Goal: Task Accomplishment & Management: Use online tool/utility

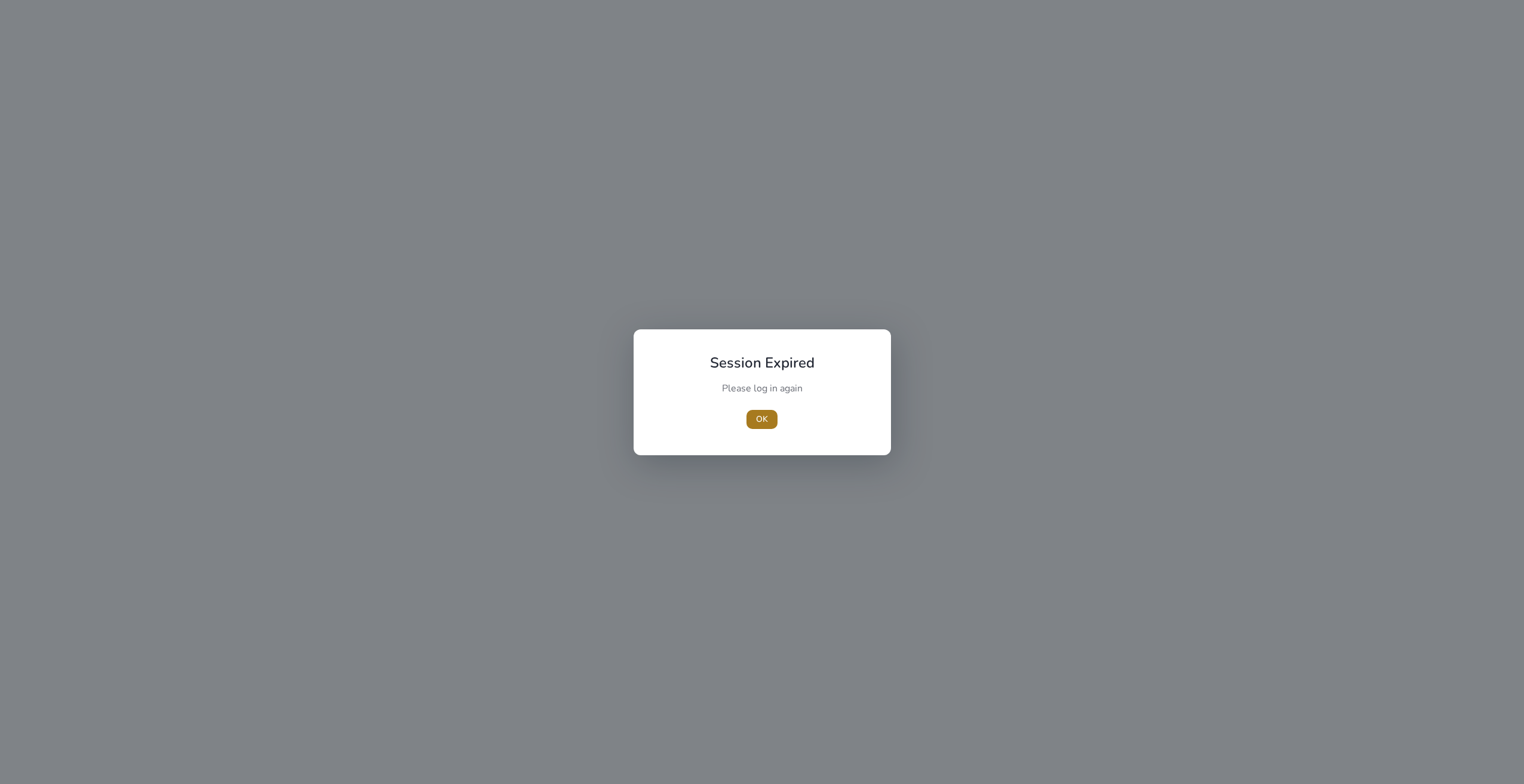
click at [765, 419] on span "OK" at bounding box center [762, 419] width 12 height 12
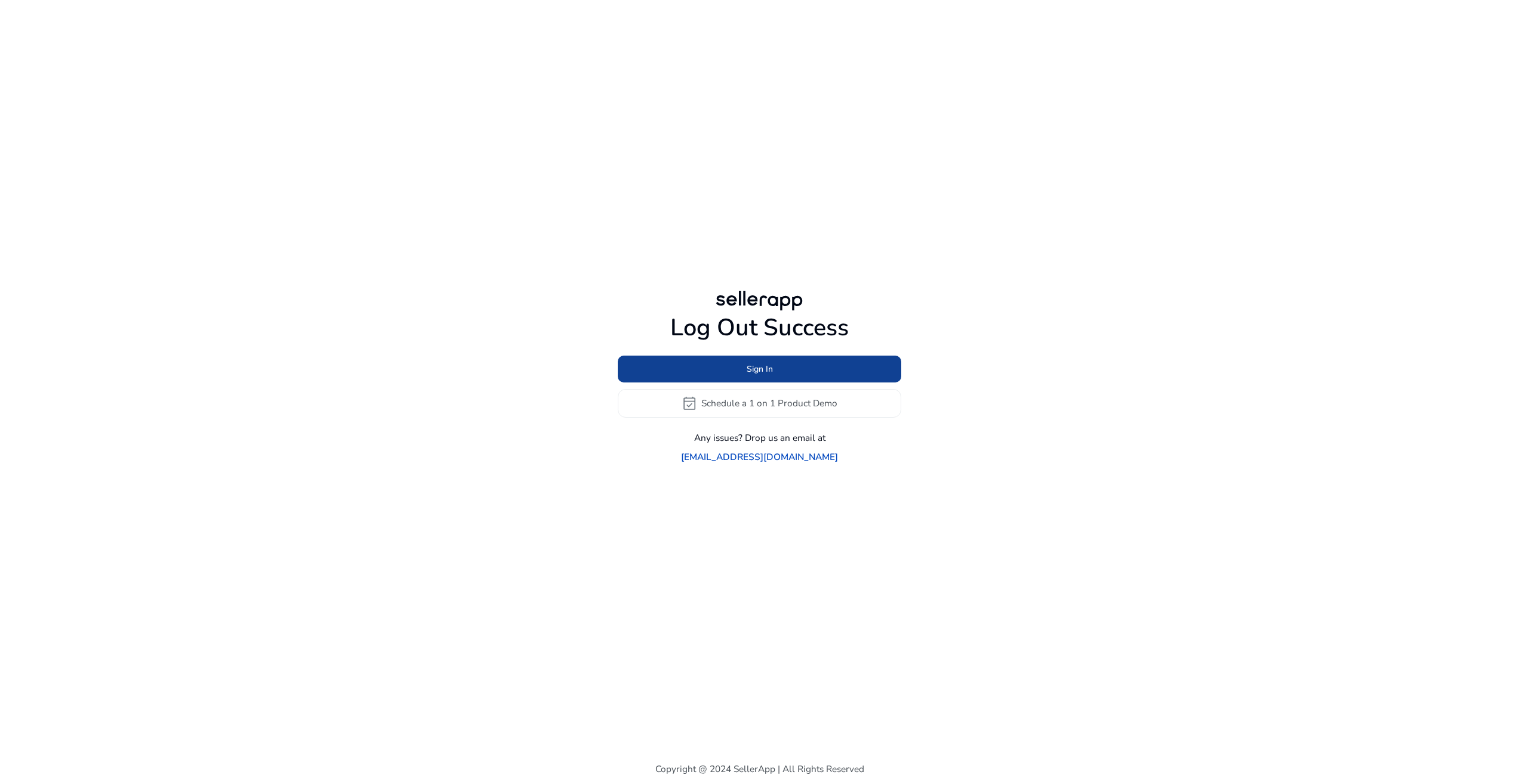
click at [783, 373] on span at bounding box center [760, 369] width 284 height 28
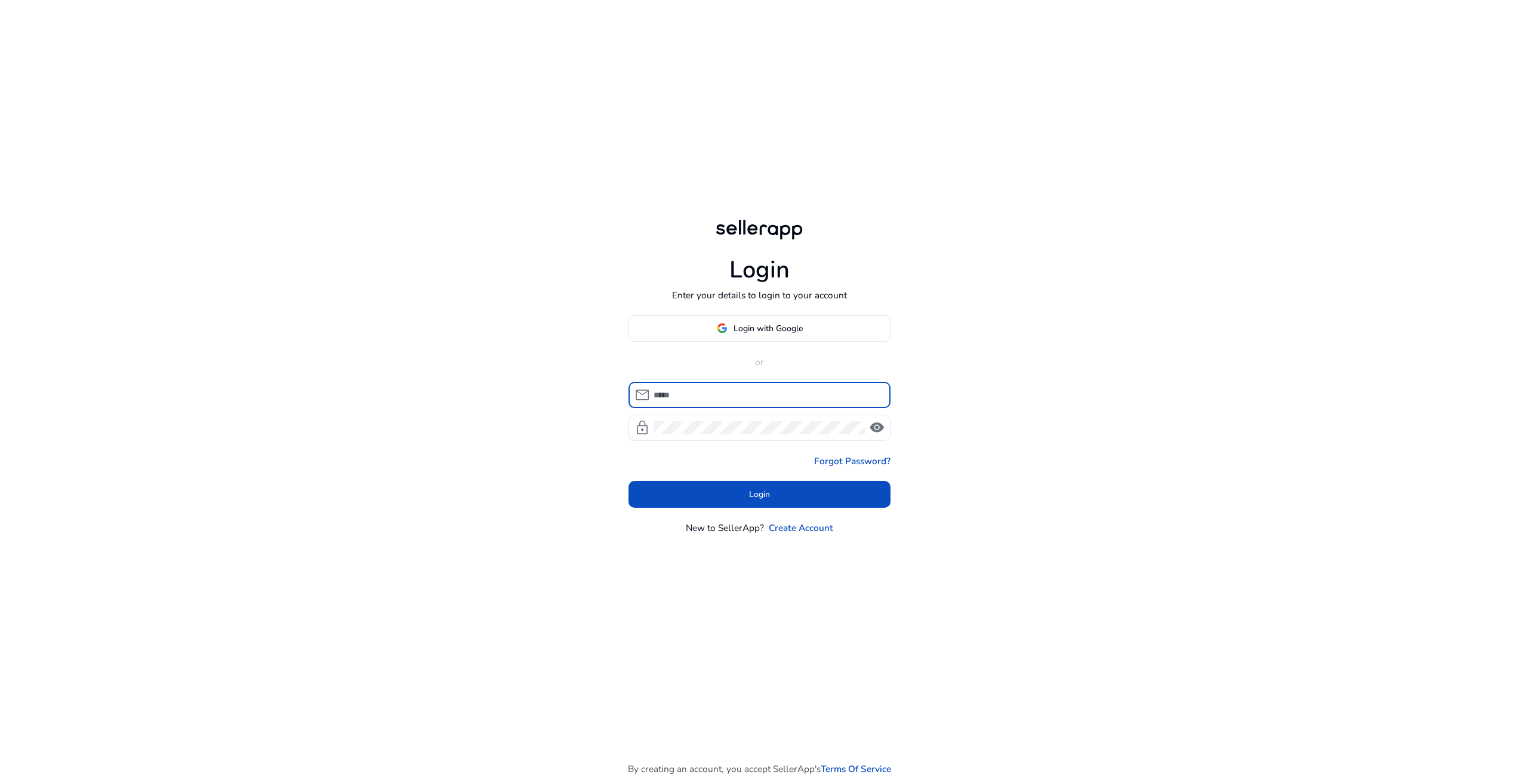
type input "**********"
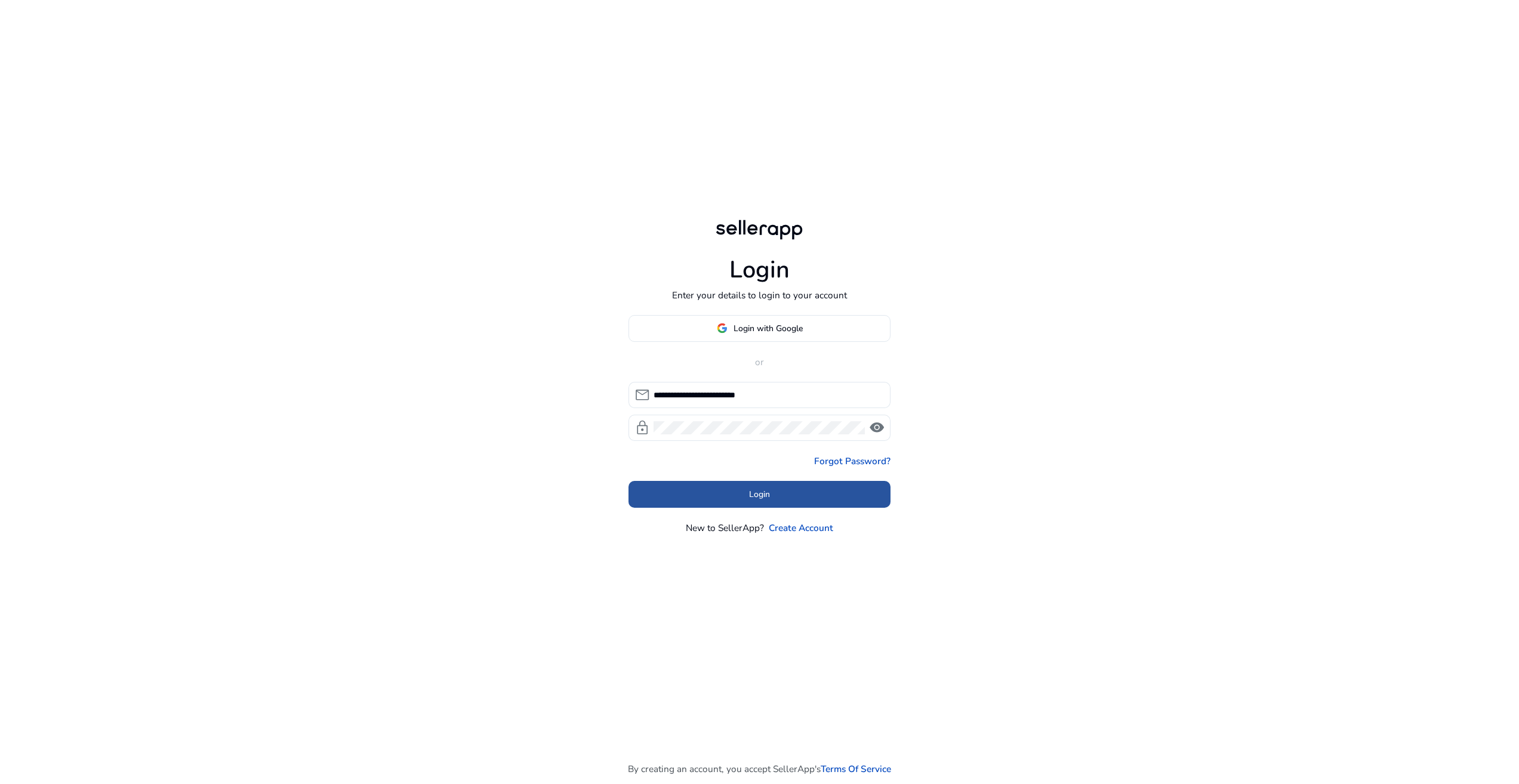
click at [761, 487] on span at bounding box center [760, 494] width 262 height 28
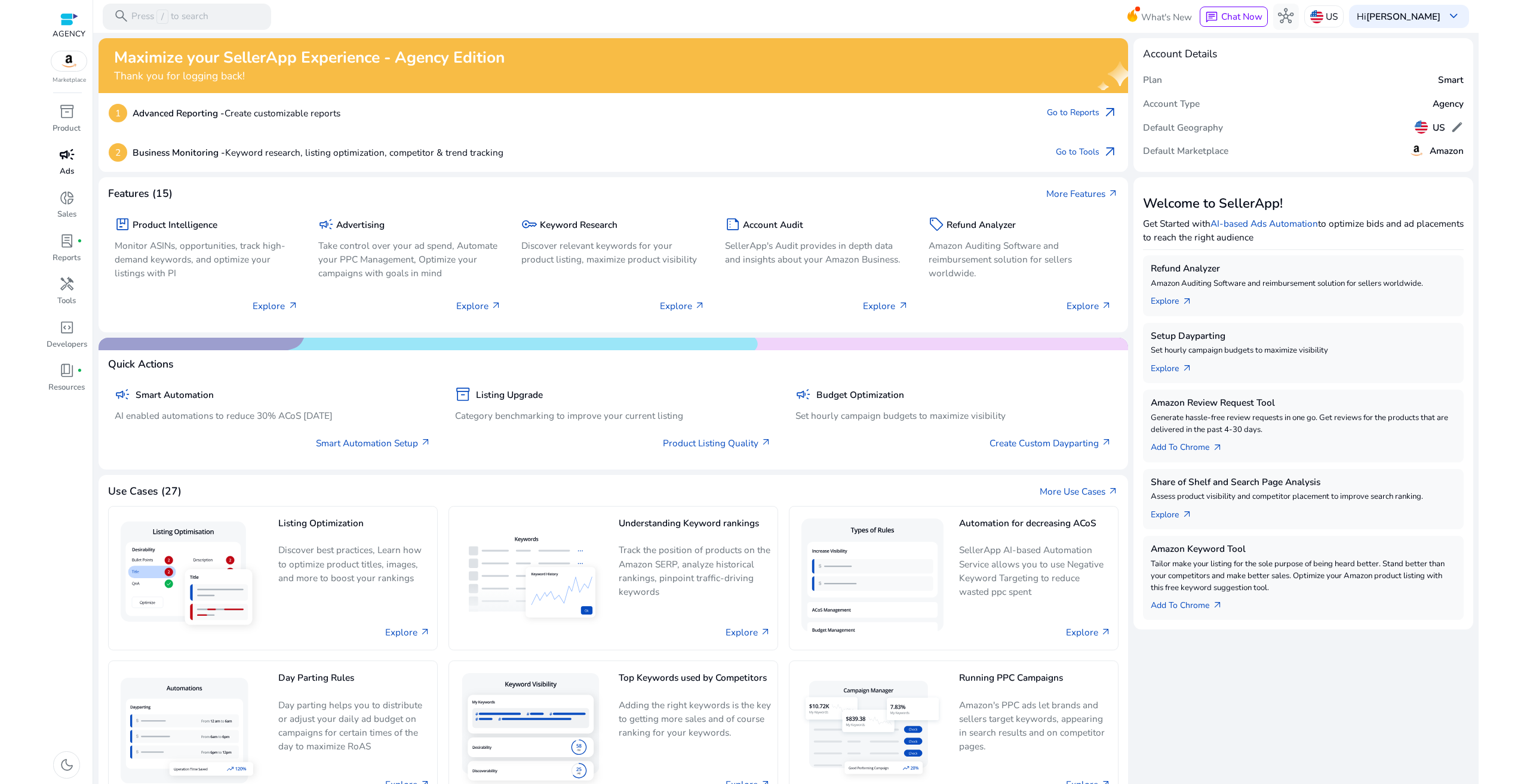
click at [67, 164] on div "campaign" at bounding box center [67, 154] width 36 height 21
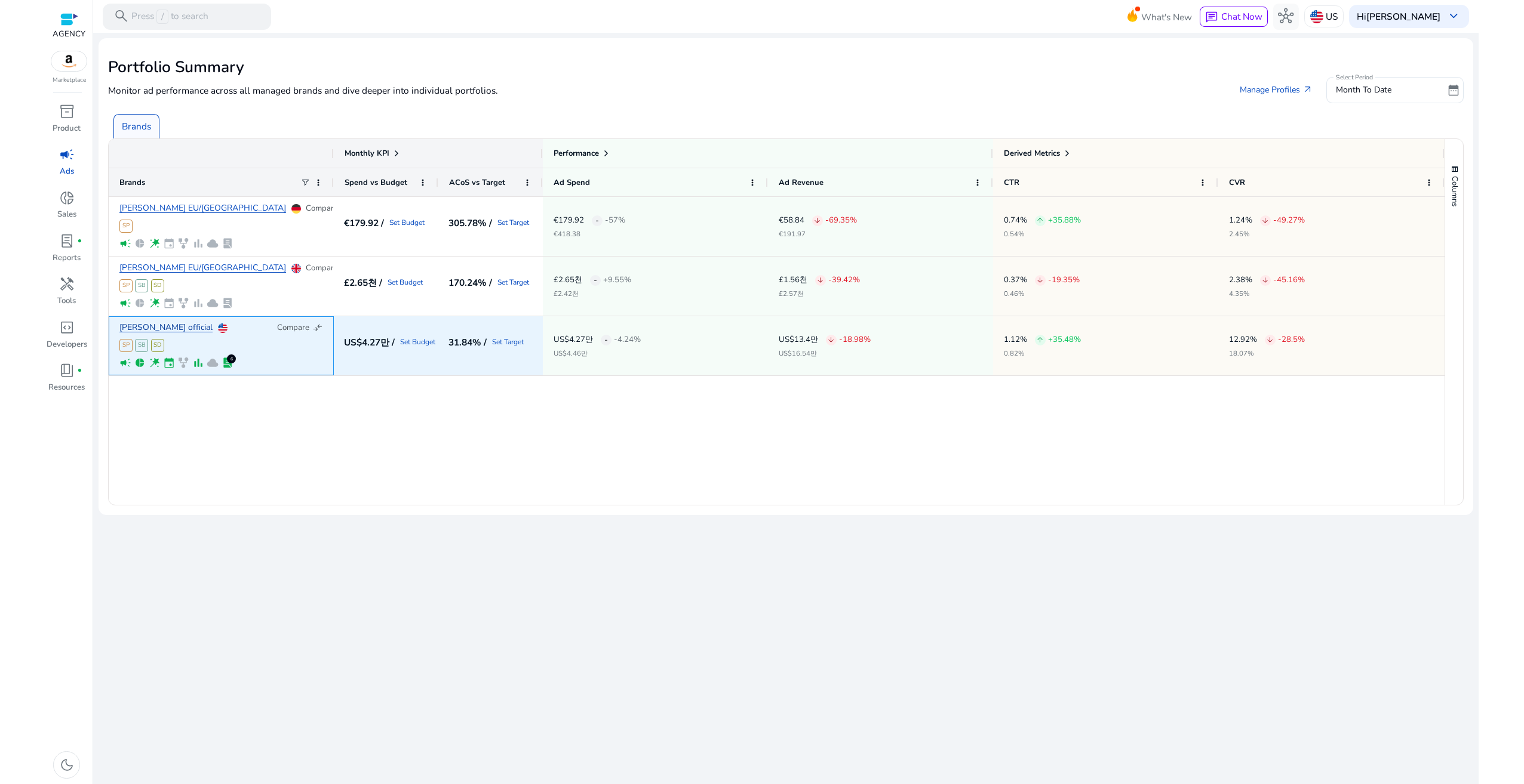
click at [145, 329] on link "[PERSON_NAME] official" at bounding box center [166, 328] width 93 height 9
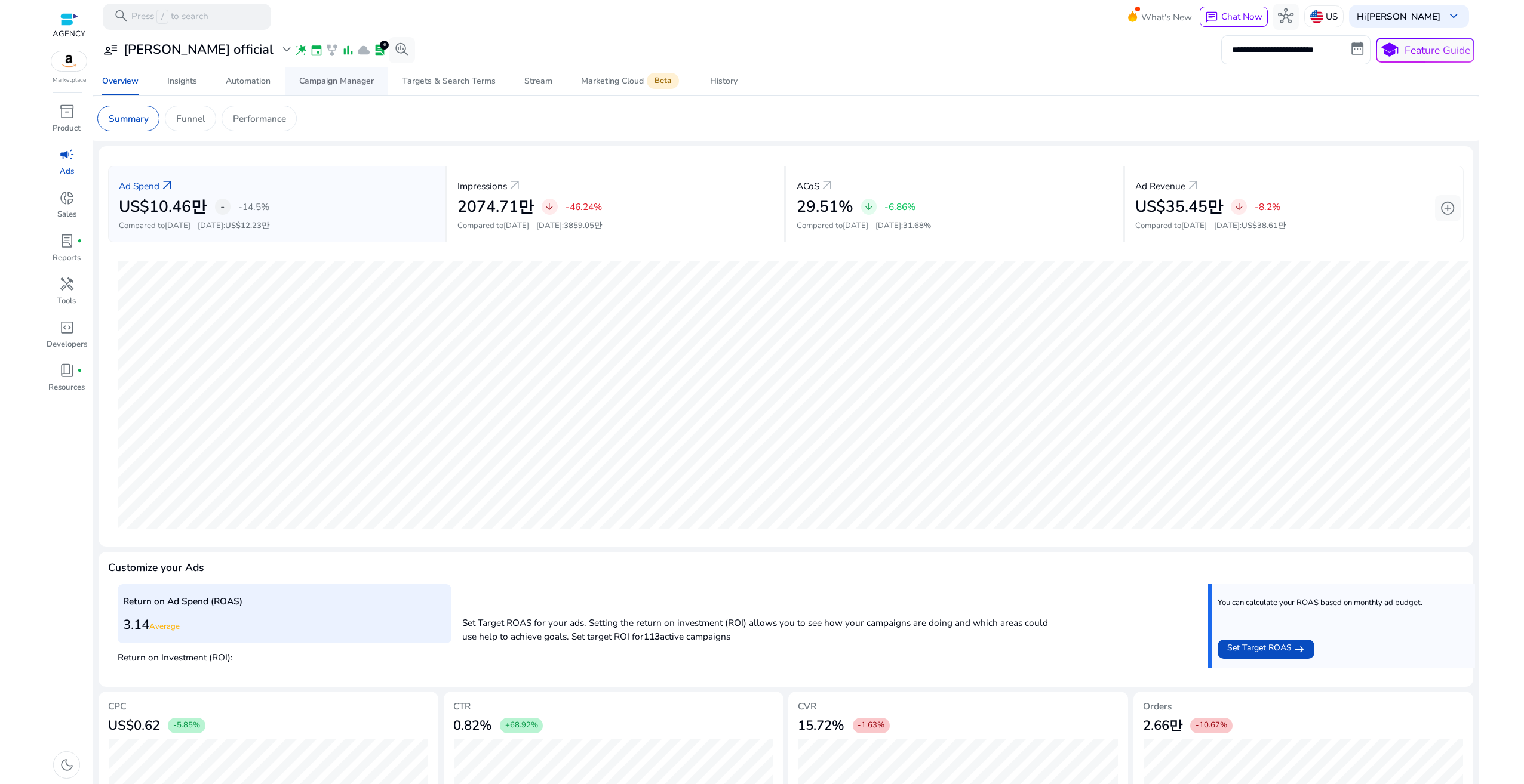
click at [334, 83] on div "Campaign Manager" at bounding box center [336, 81] width 74 height 8
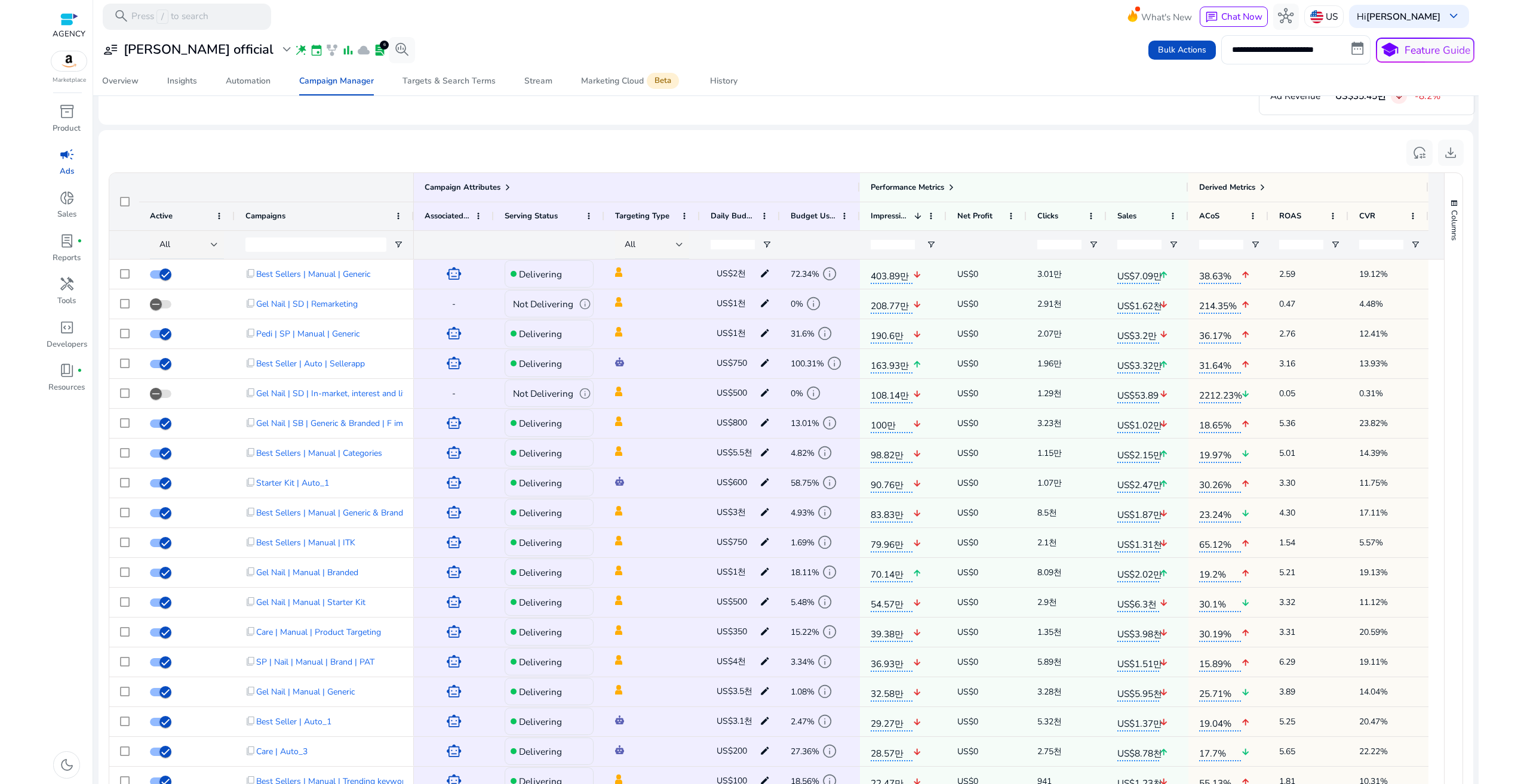
scroll to position [776, 0]
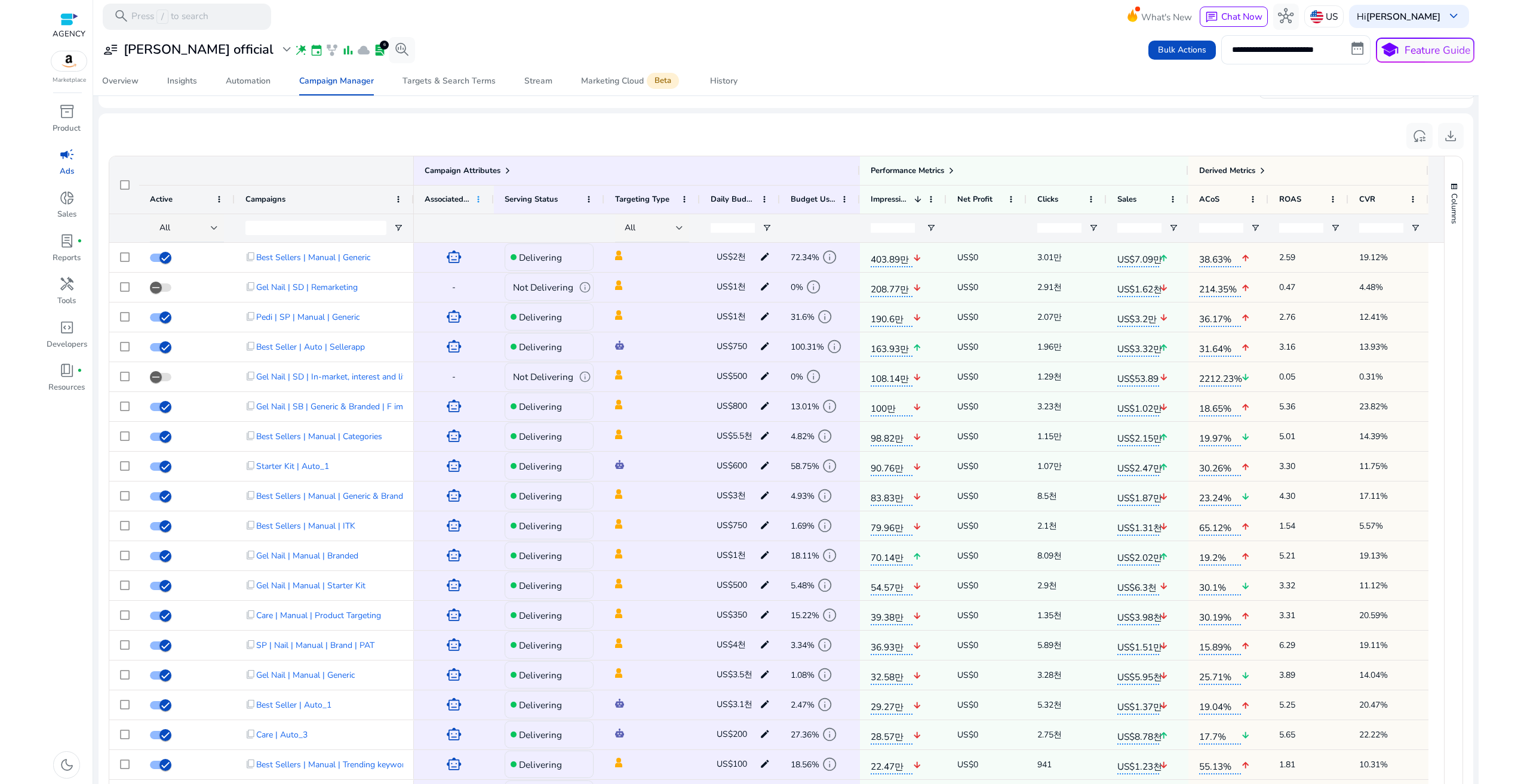
click at [475, 199] on span at bounding box center [478, 199] width 10 height 10
click at [589, 132] on div "reset_settings download" at bounding box center [786, 136] width 1355 height 27
click at [482, 206] on div "Associated Rules" at bounding box center [454, 199] width 58 height 28
click at [479, 202] on span at bounding box center [478, 199] width 10 height 10
click at [513, 220] on span "Pin Column" at bounding box center [533, 220] width 90 height 19
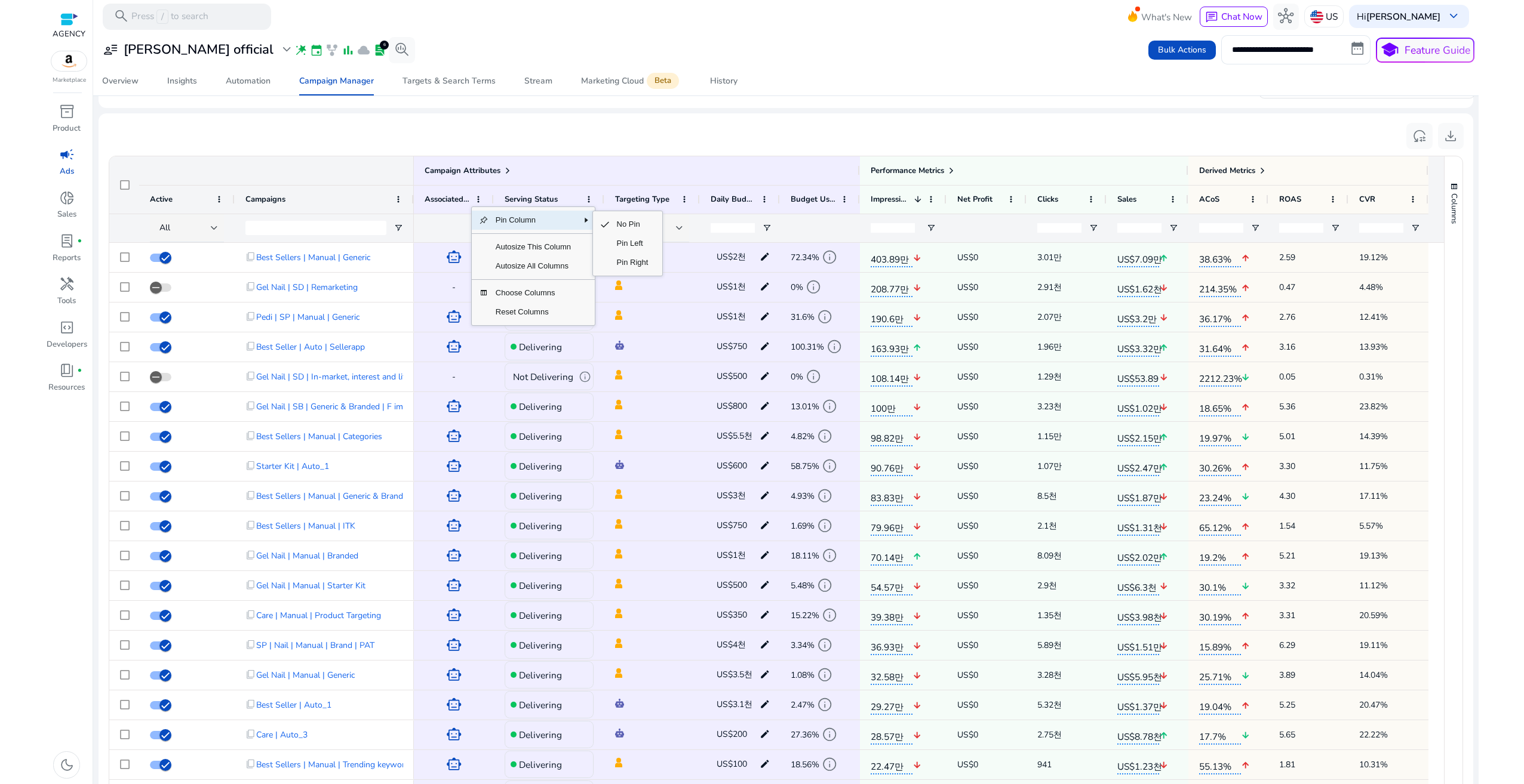
scroll to position [0, 0]
click at [539, 297] on span "Choose Columns" at bounding box center [533, 293] width 90 height 19
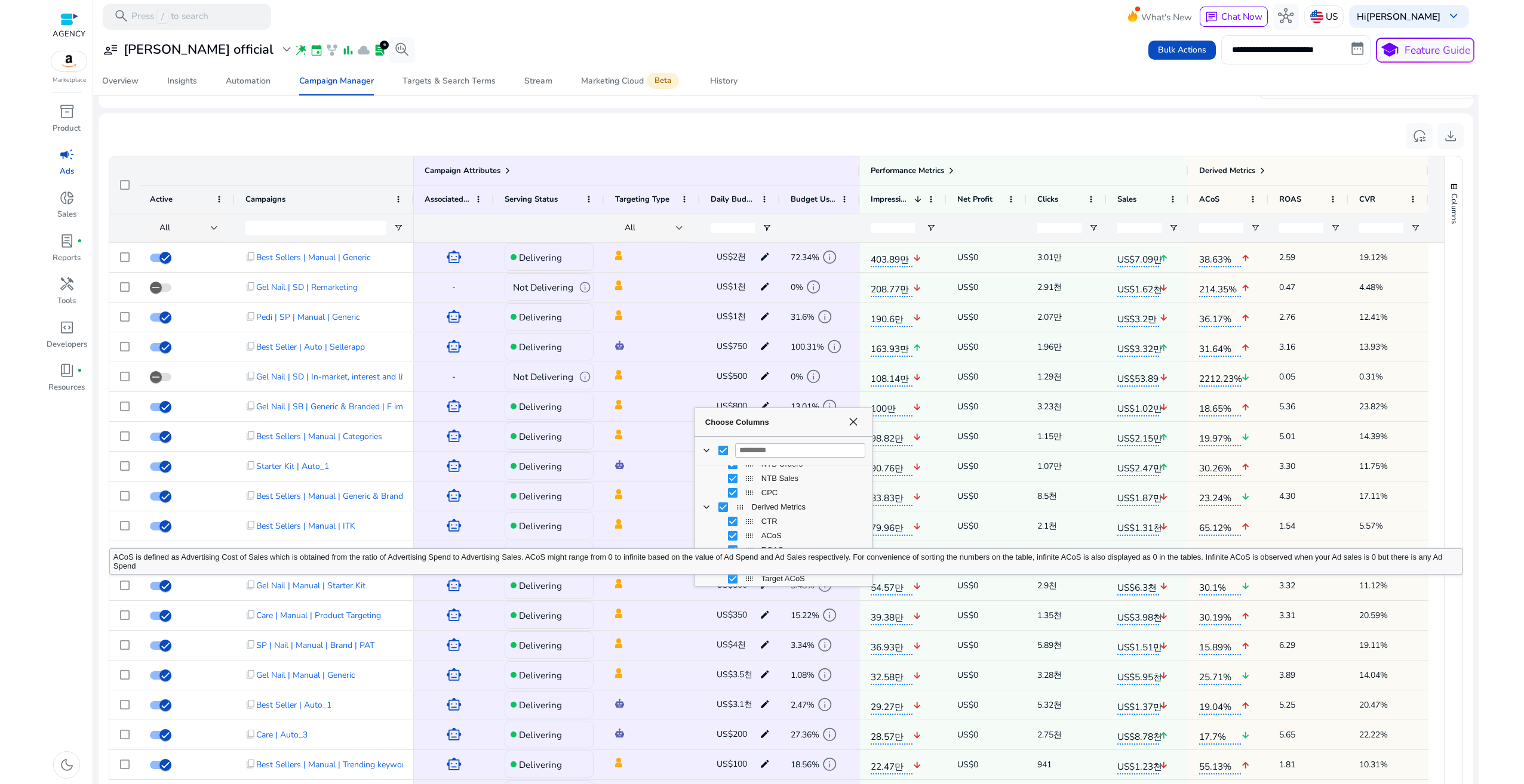
scroll to position [302, 0]
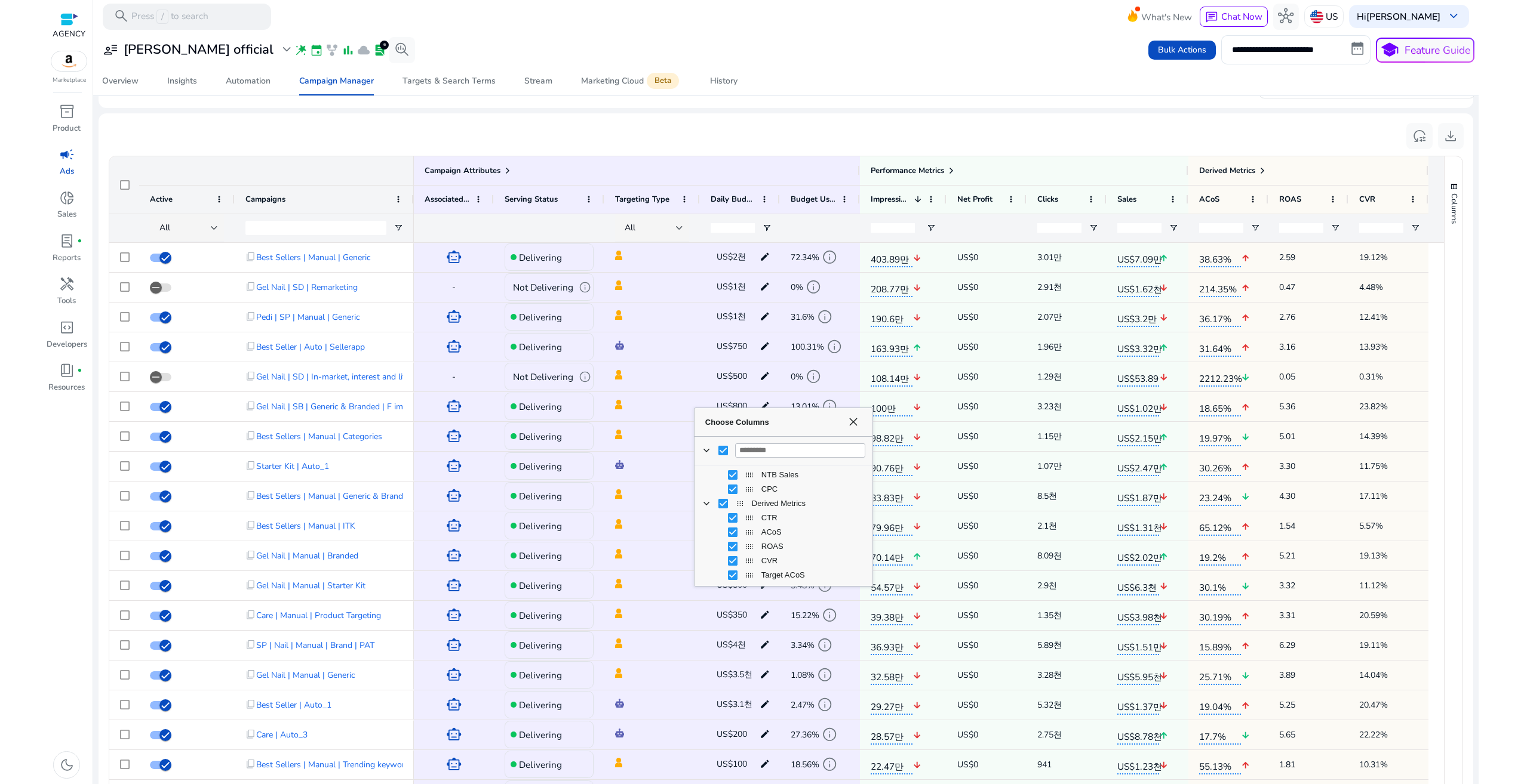
click at [760, 150] on ag-grid-angular "Press ALT DOWN to open column menu Drag here to set row groups Drag here to set…" at bounding box center [786, 497] width 1373 height 695
click at [357, 228] on input "Campaigns Filter Input" at bounding box center [316, 228] width 141 height 14
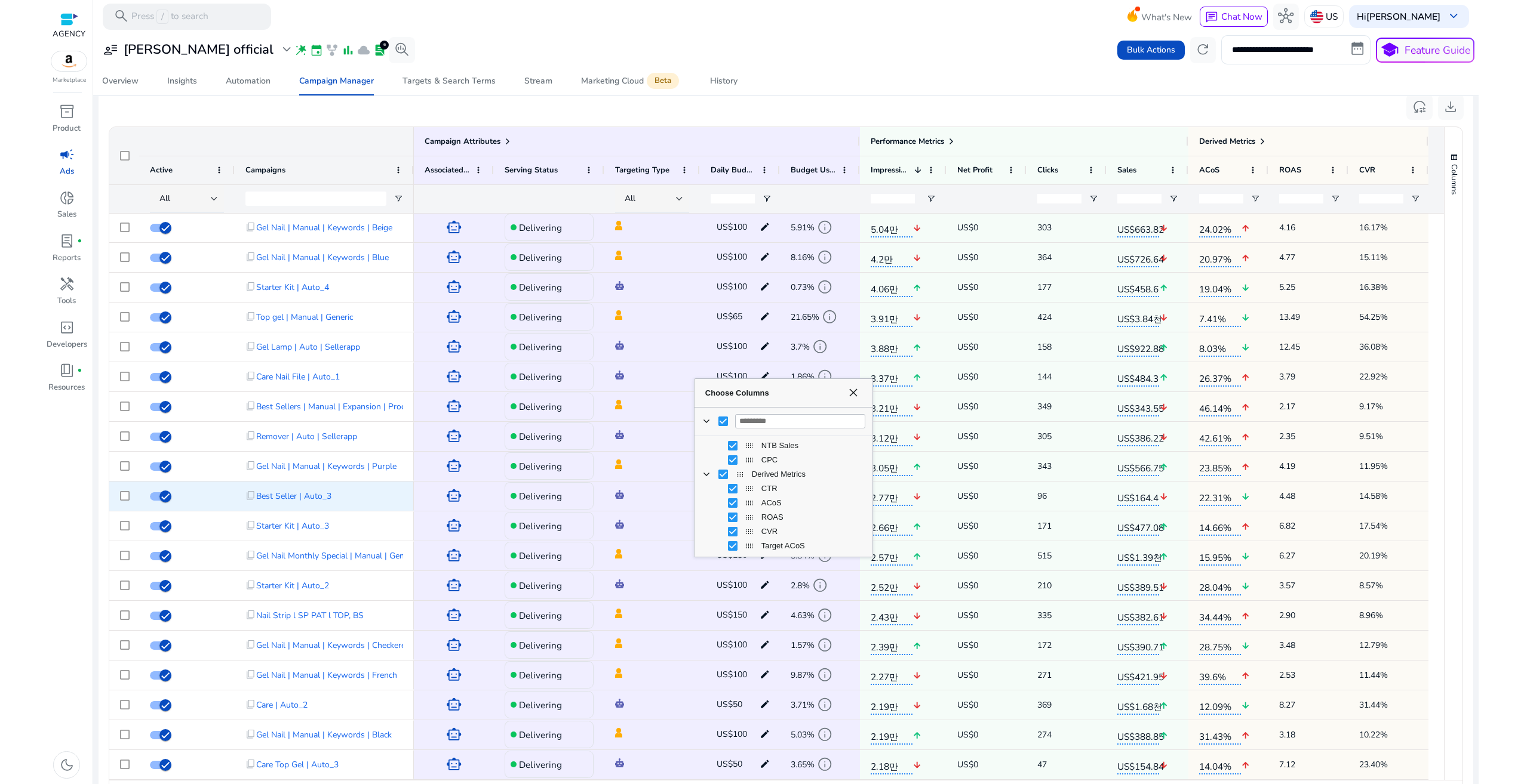
scroll to position [846, 0]
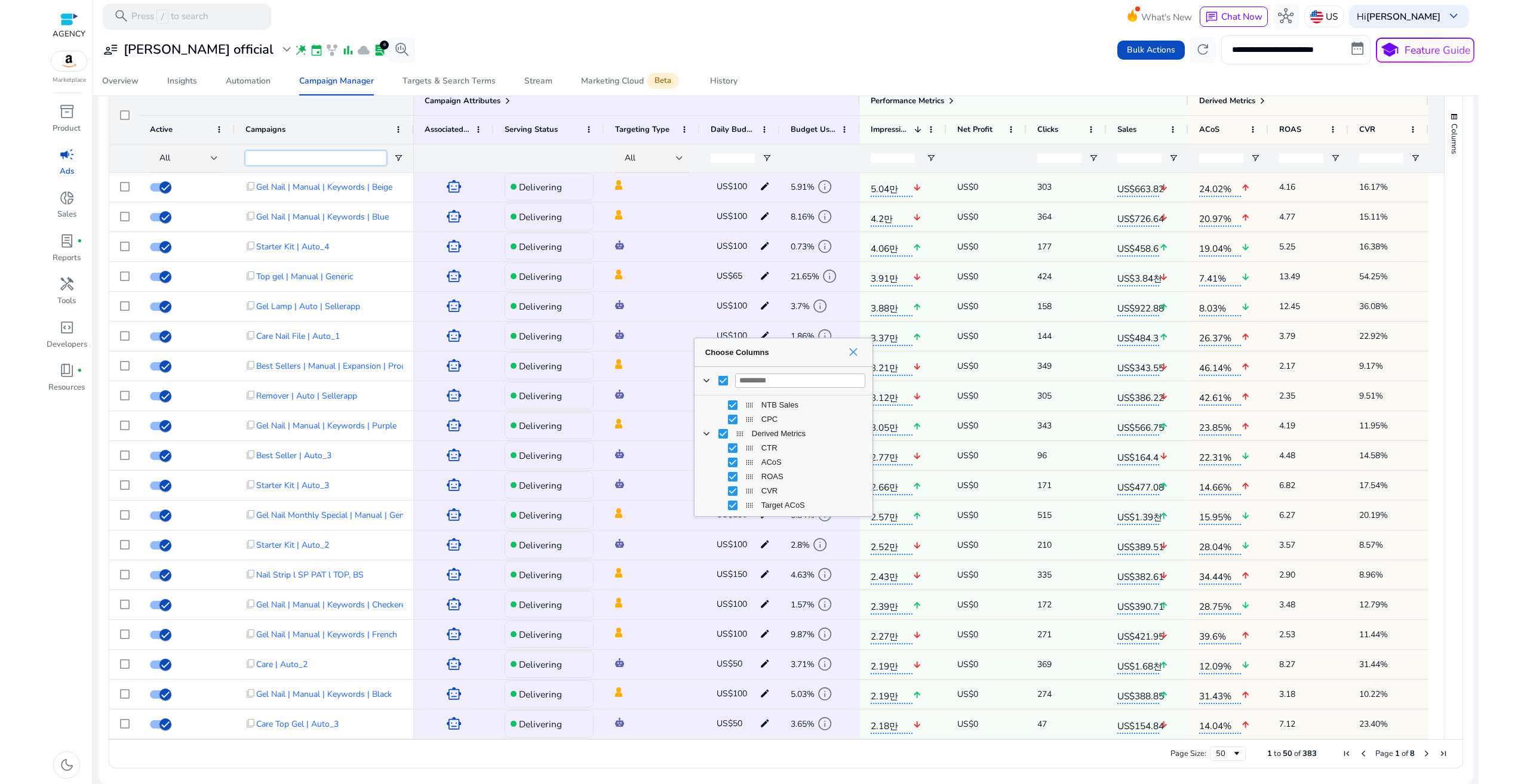
click at [859, 354] on div "Choose Columns" at bounding box center [851, 352] width 20 height 10
click at [850, 354] on span "Choose Columns" at bounding box center [853, 352] width 10 height 10
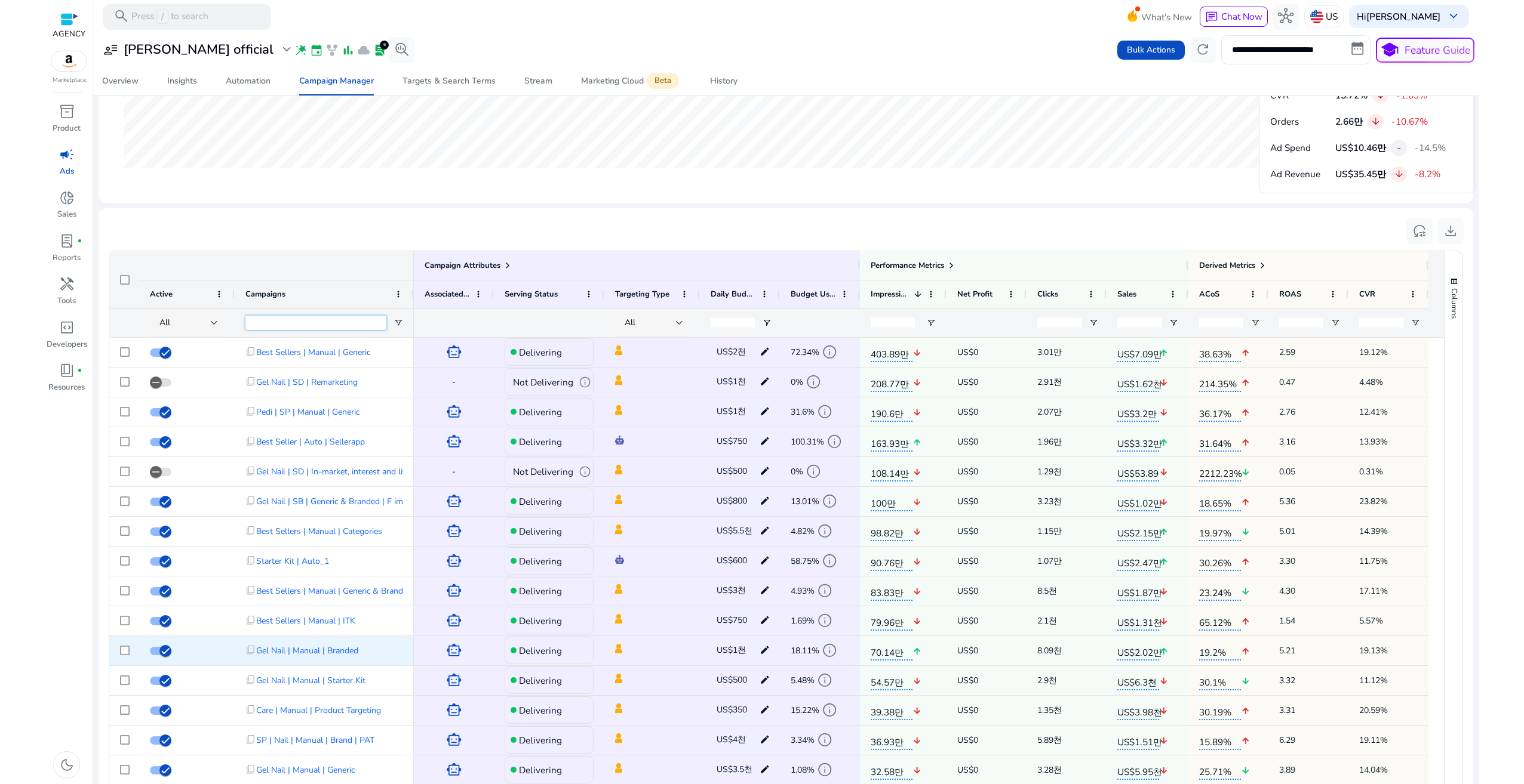
scroll to position [0, 0]
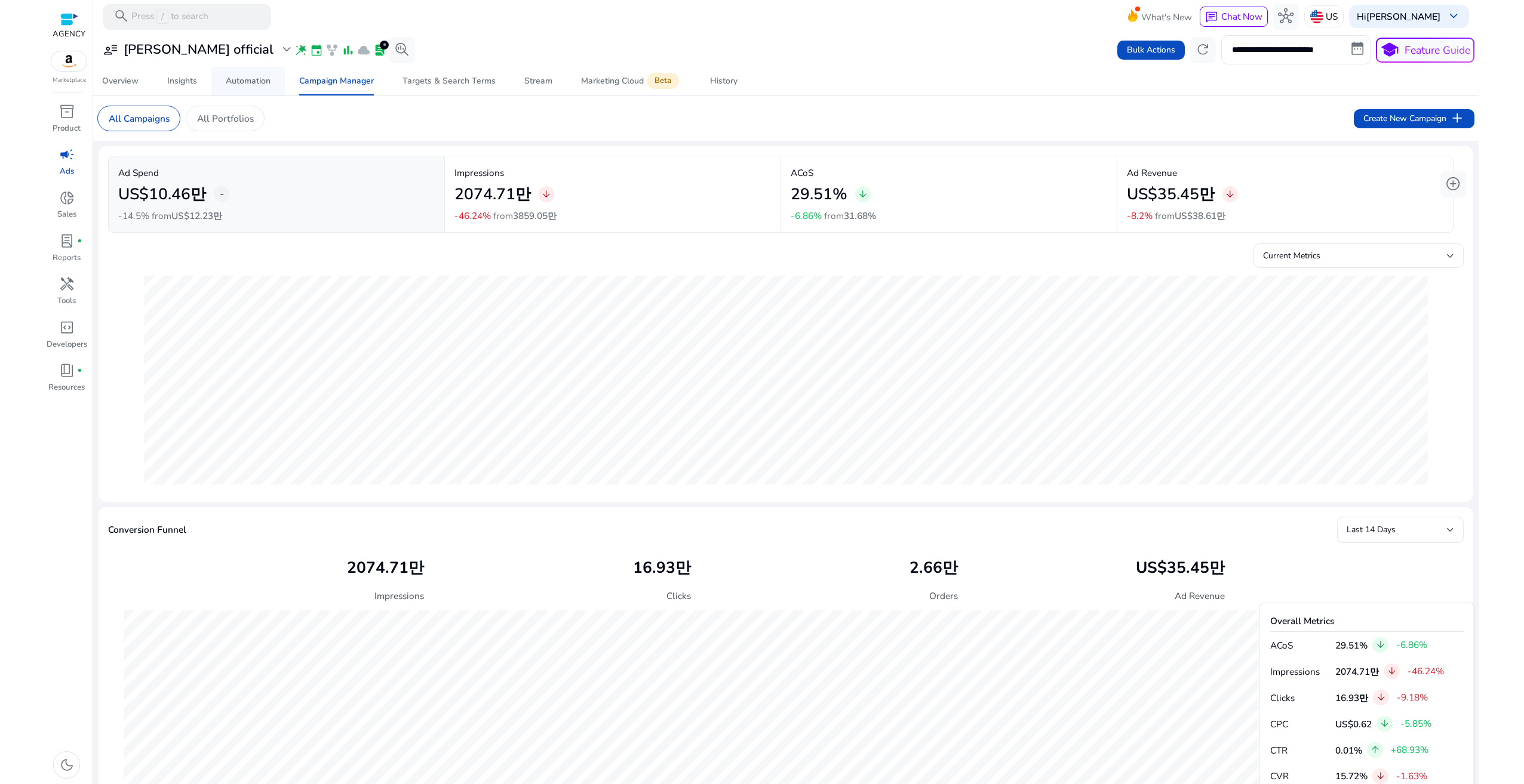
click at [268, 84] on div "Automation" at bounding box center [248, 81] width 45 height 8
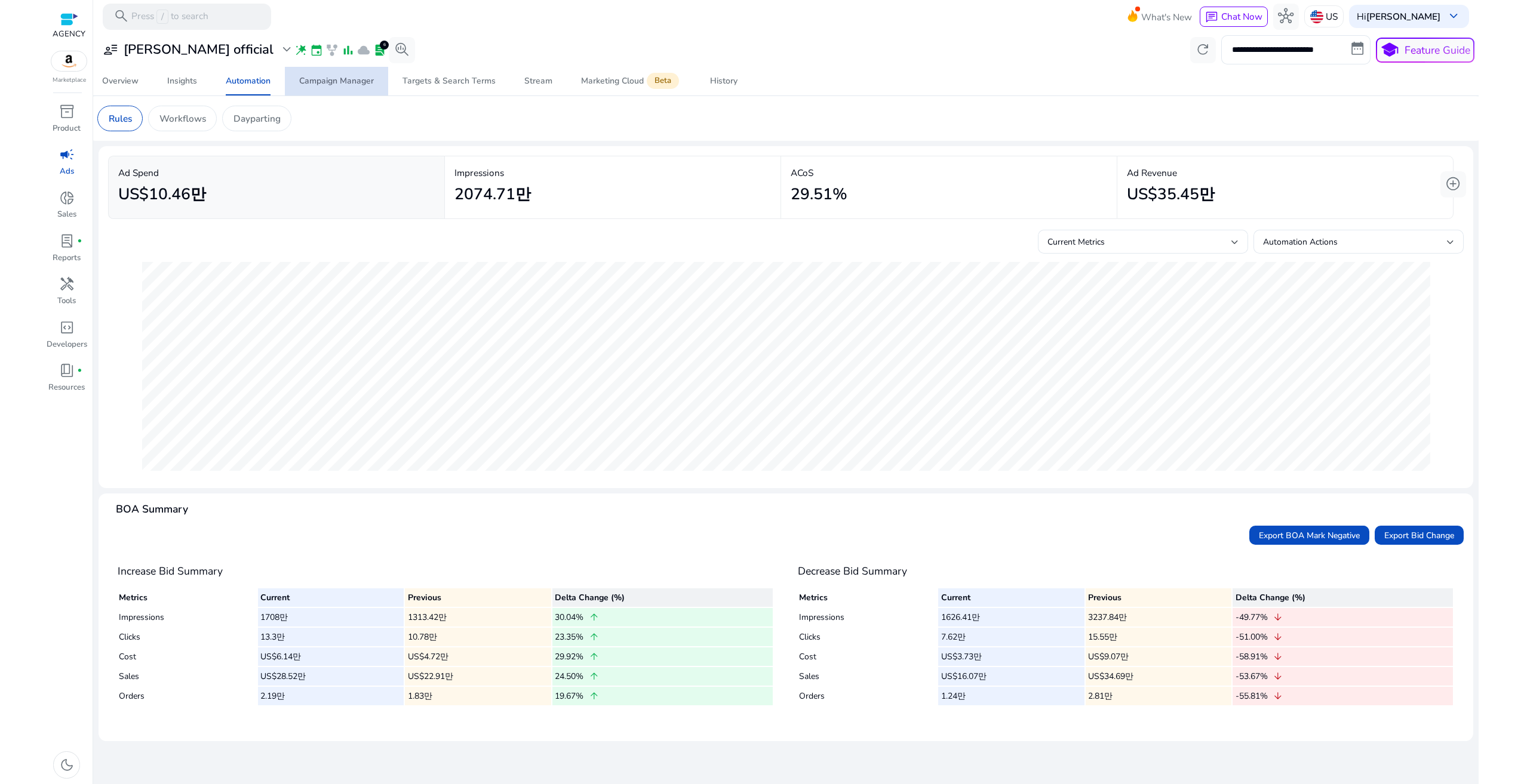
click at [313, 83] on div "Campaign Manager" at bounding box center [336, 81] width 74 height 8
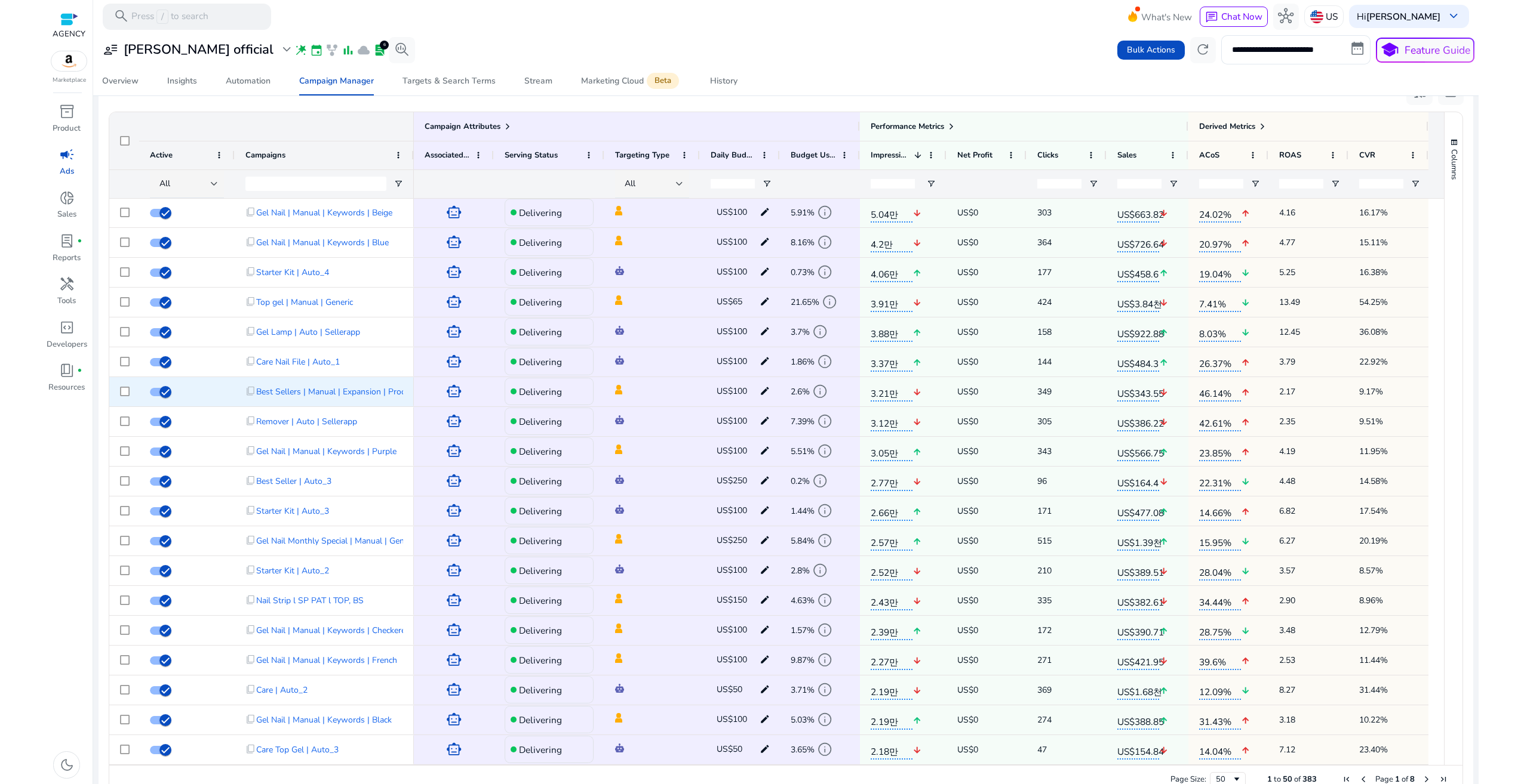
scroll to position [846, 0]
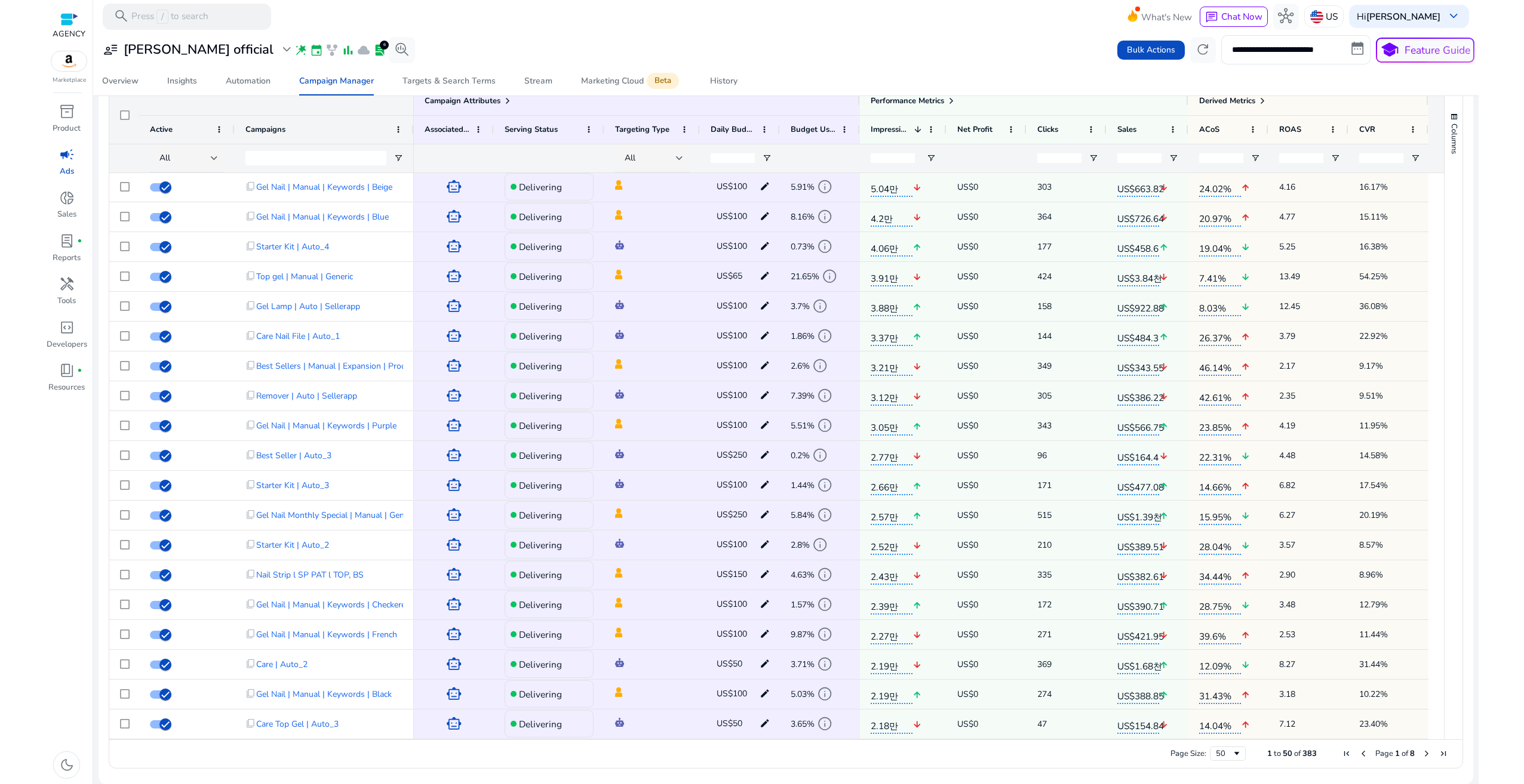
click at [1422, 752] on span "Next Page" at bounding box center [1426, 754] width 10 height 10
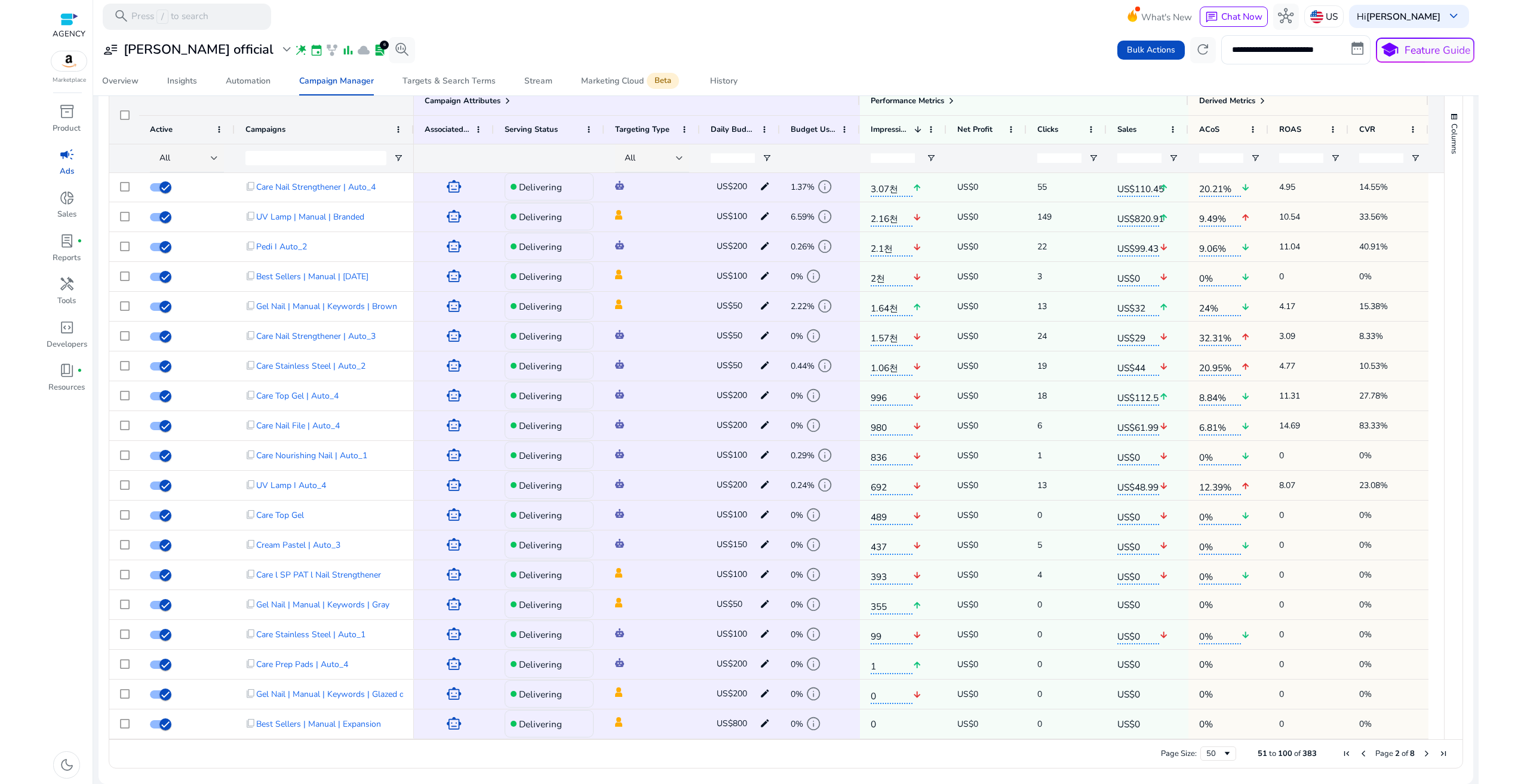
click at [1422, 755] on span "Next Page" at bounding box center [1426, 754] width 10 height 10
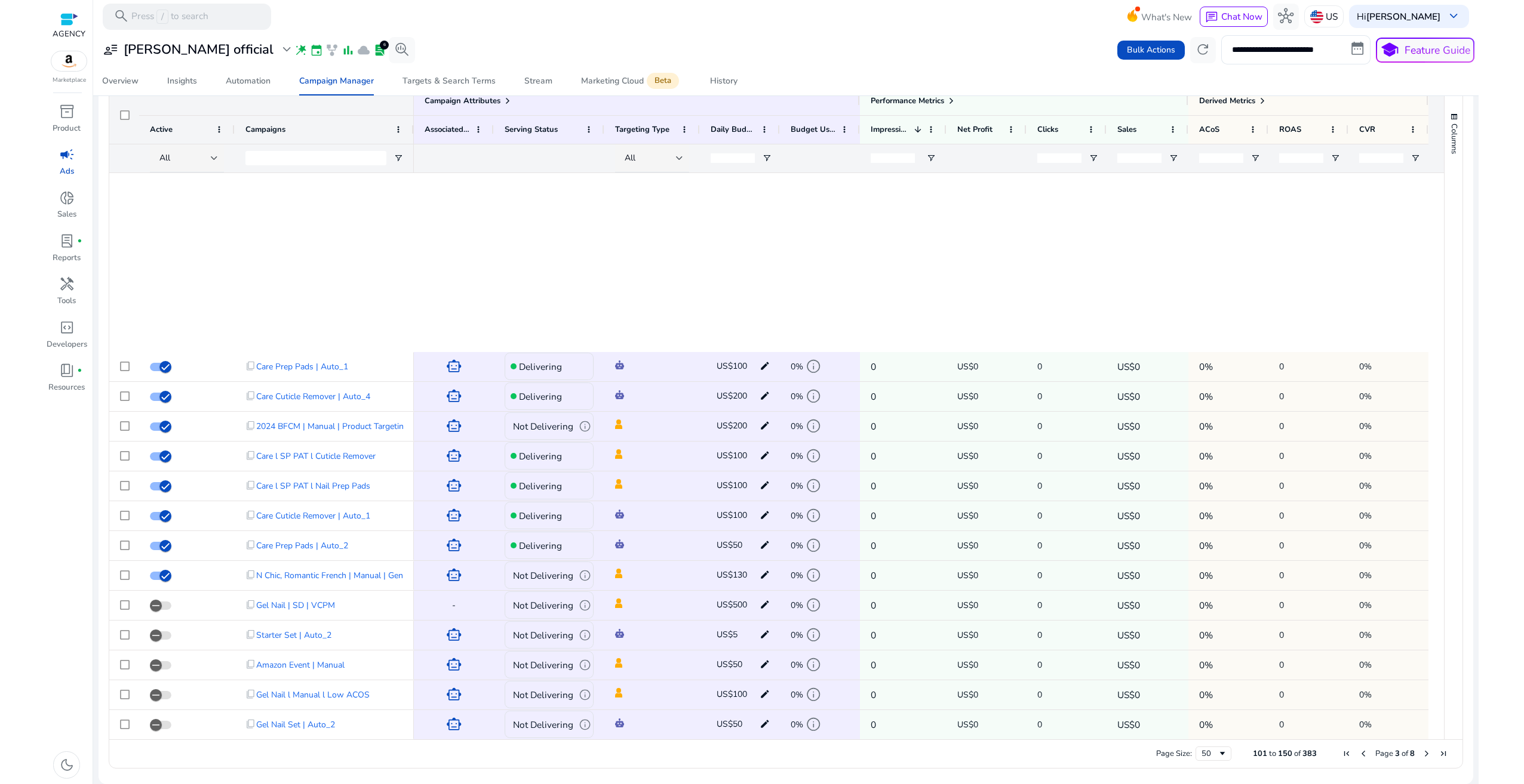
scroll to position [926, 0]
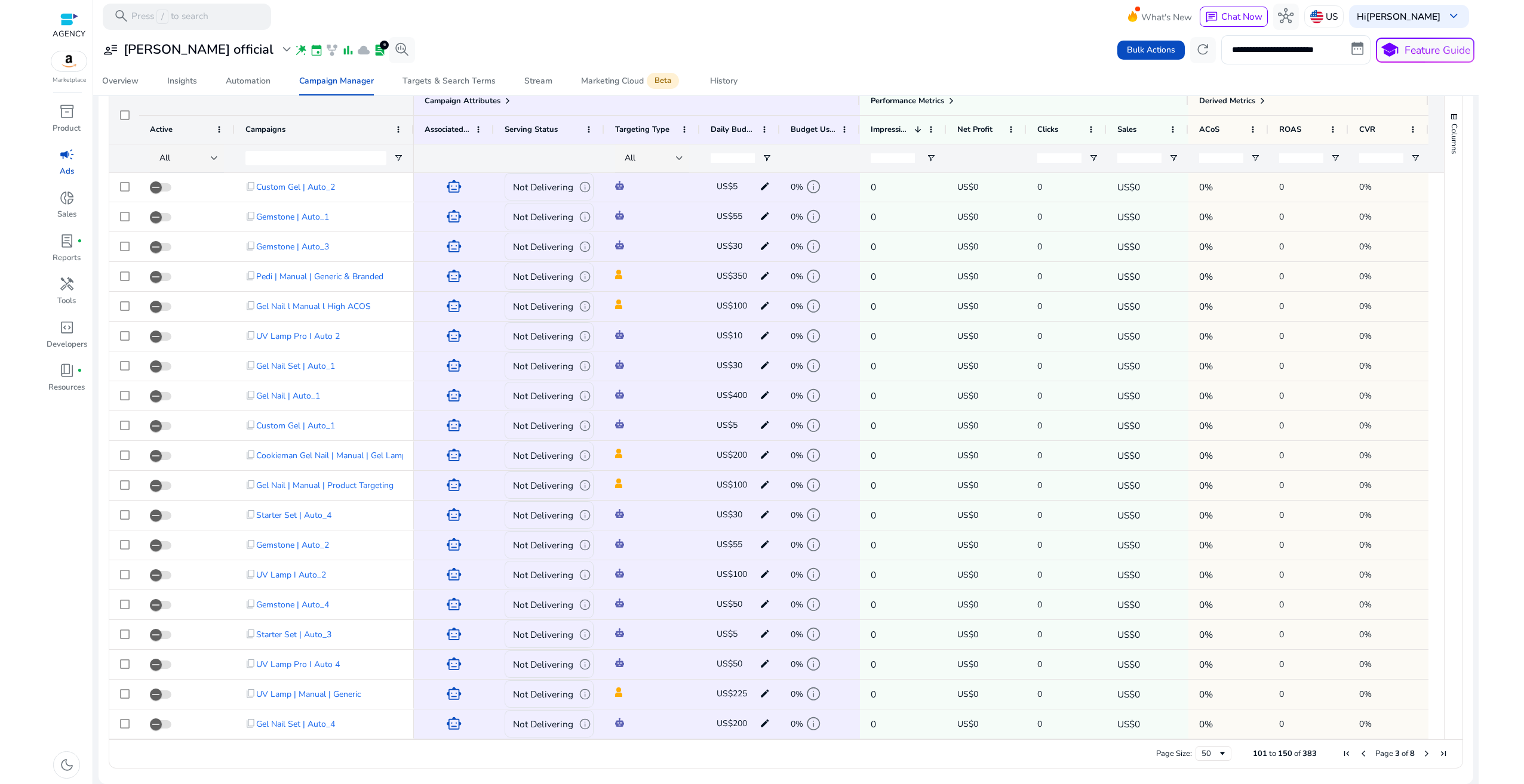
click at [1342, 755] on span "First Page" at bounding box center [1346, 754] width 10 height 10
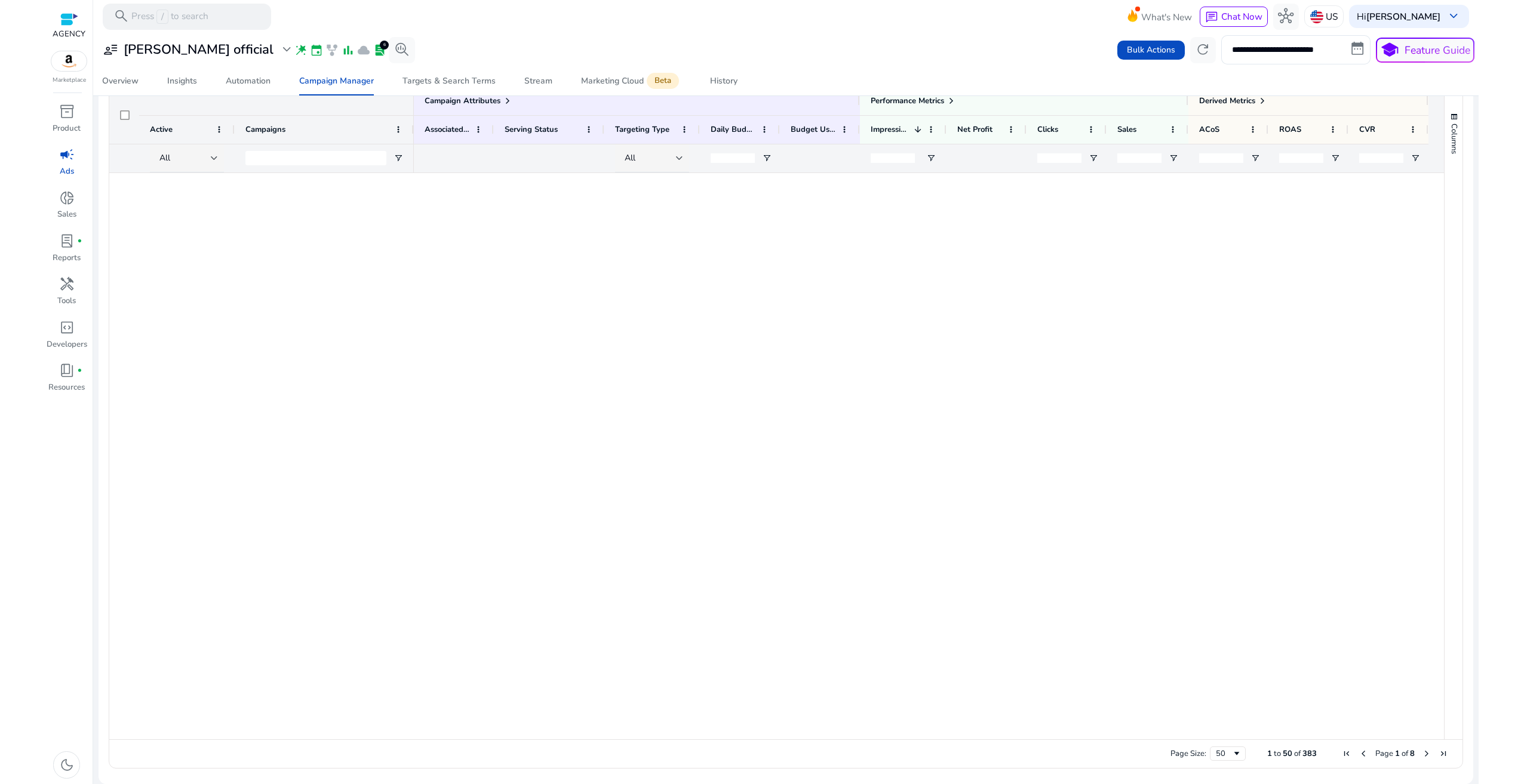
scroll to position [0, 0]
